Goal: Task Accomplishment & Management: Manage account settings

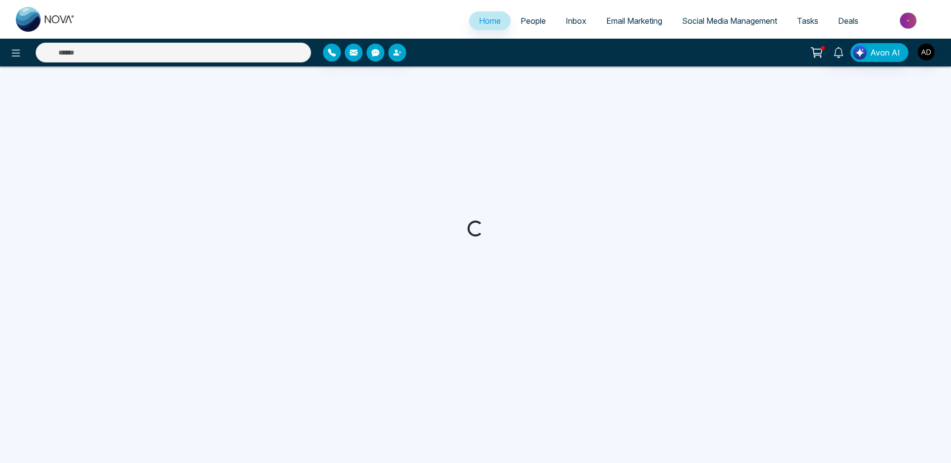
select select "*"
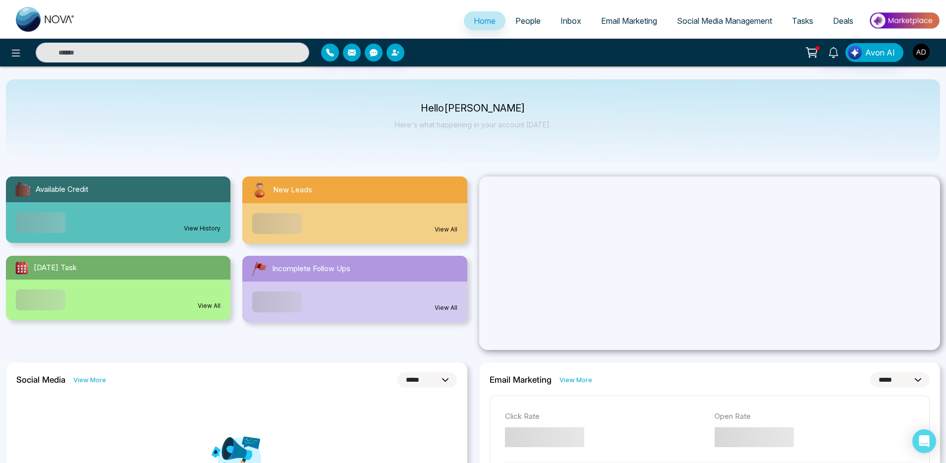
click at [919, 46] on img "button" at bounding box center [920, 52] width 17 height 17
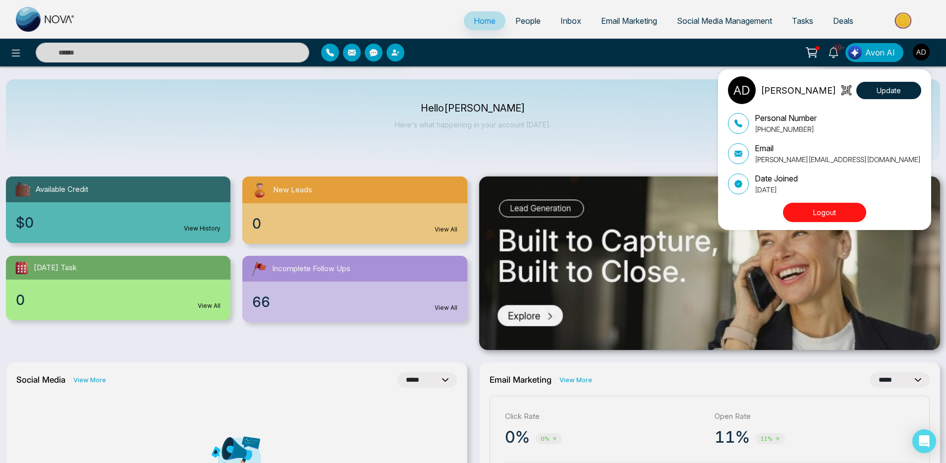
click at [829, 211] on button "Logout" at bounding box center [824, 212] width 83 height 19
